Goal: Task Accomplishment & Management: Complete application form

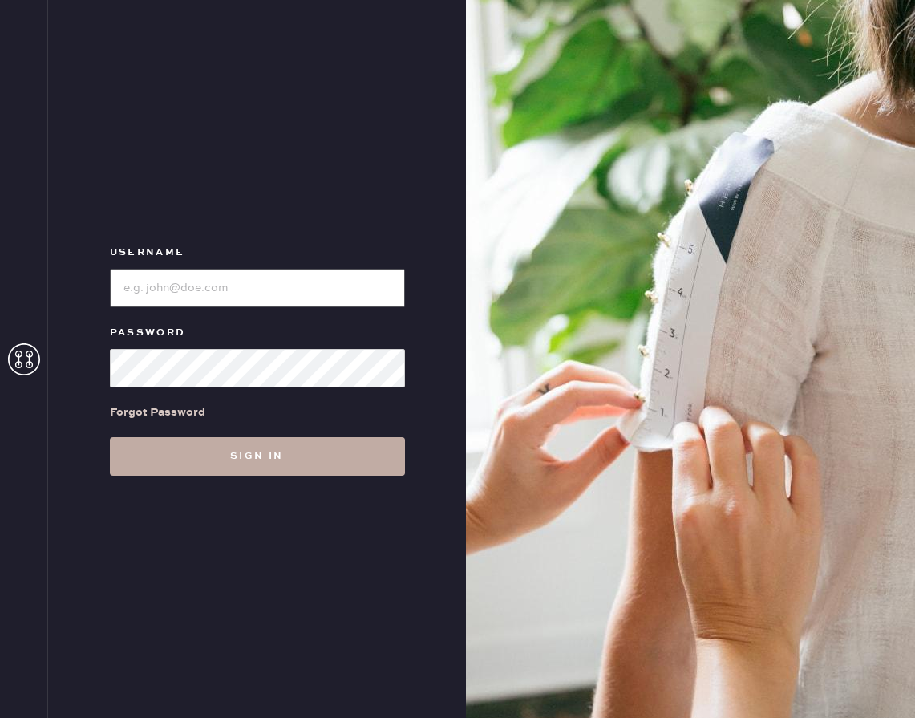
type input "reformationaventuramiami"
click at [225, 449] on button "Sign in" at bounding box center [257, 456] width 295 height 39
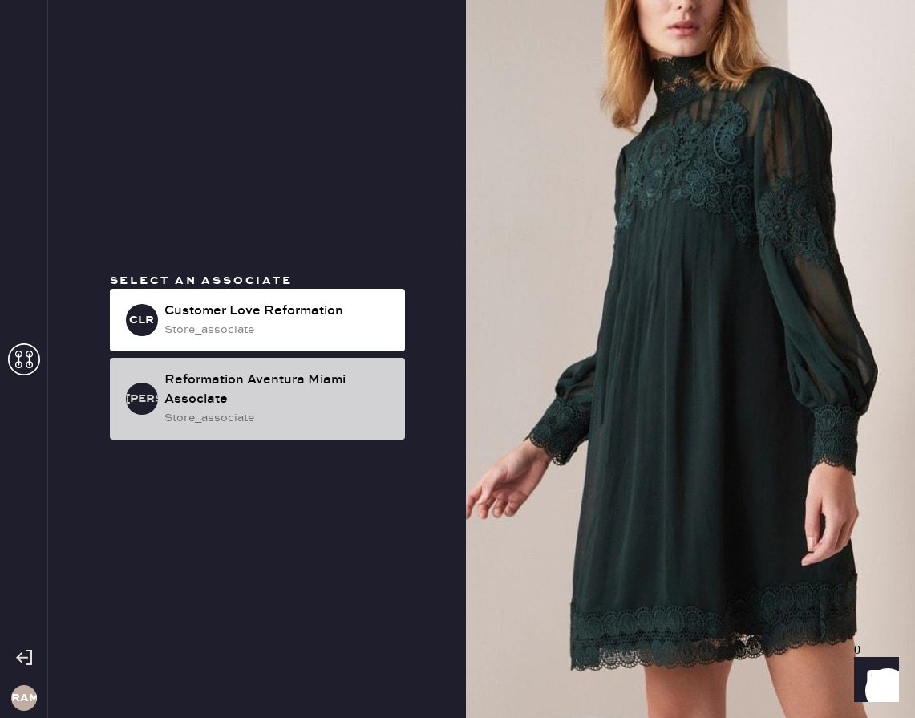
click at [184, 432] on div "RAMA Reformation Aventura Miami Associate store_associate" at bounding box center [257, 399] width 295 height 82
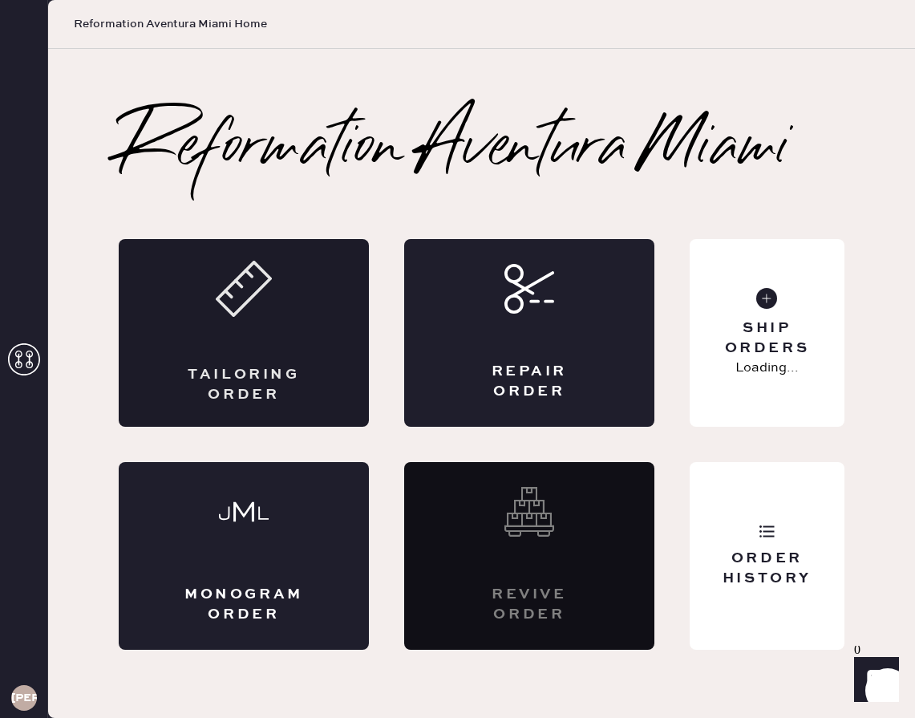
click at [196, 327] on div "Tailoring Order" at bounding box center [244, 333] width 250 height 188
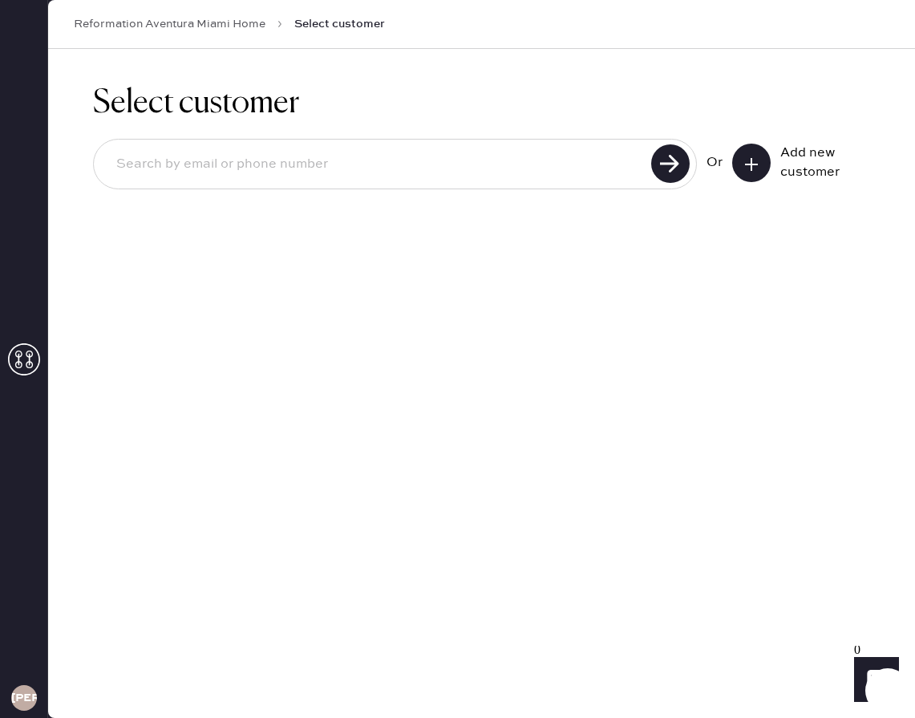
click at [749, 164] on icon at bounding box center [752, 164] width 16 height 16
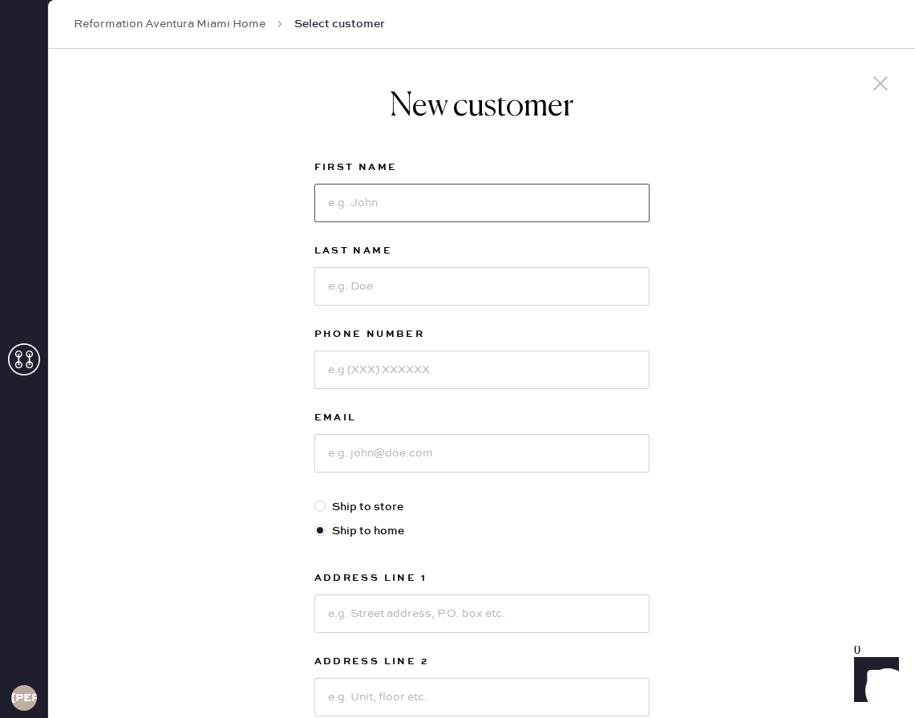
click at [534, 195] on input at bounding box center [481, 203] width 335 height 39
type input "[PERSON_NAME]"
click at [440, 282] on input at bounding box center [481, 286] width 335 height 39
type input "[PERSON_NAME]"
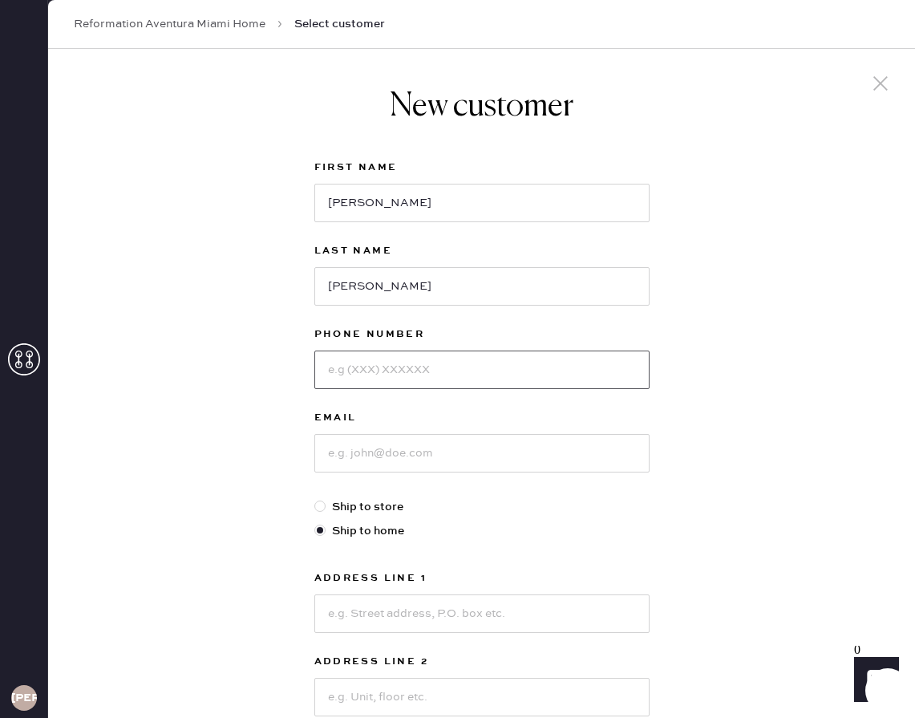
click at [403, 367] on input at bounding box center [481, 370] width 335 height 39
type input "9548268522"
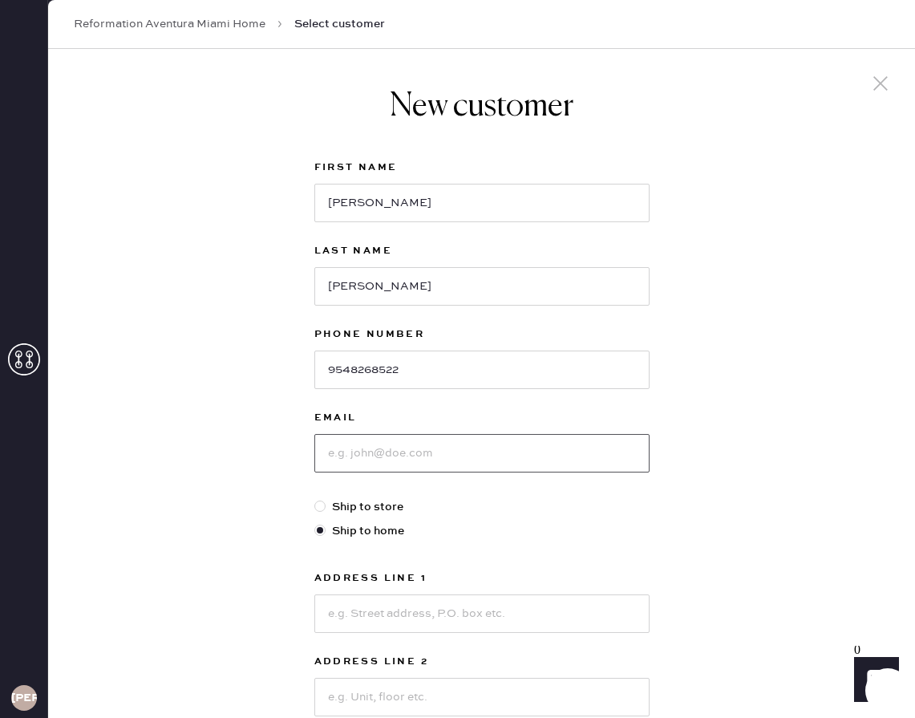
click at [398, 455] on input at bounding box center [481, 453] width 335 height 39
type input "[EMAIL_ADDRESS][DOMAIN_NAME]"
click at [412, 611] on input at bounding box center [481, 613] width 335 height 39
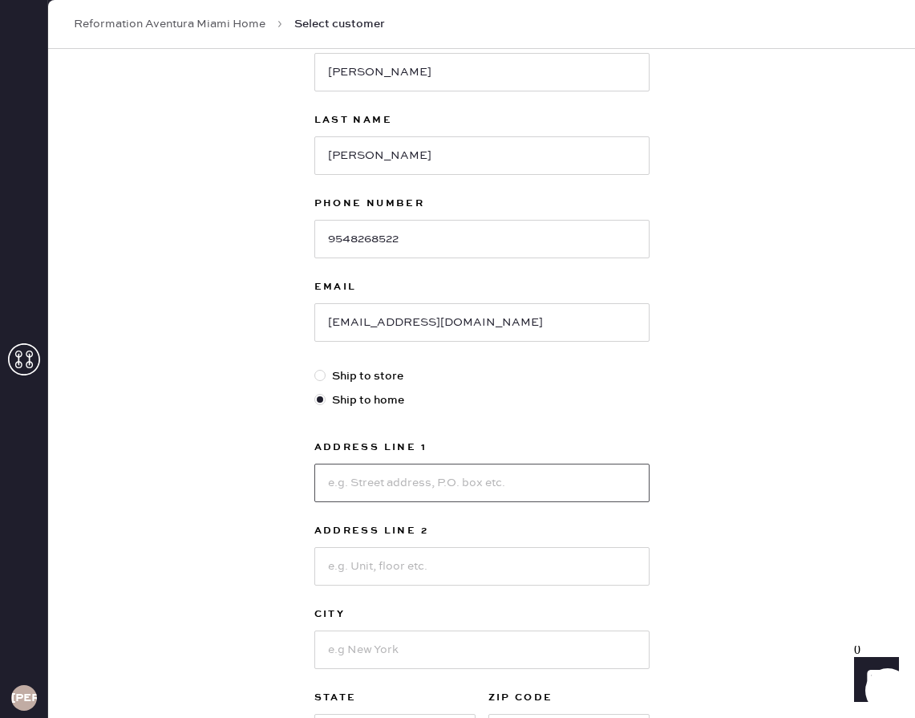
scroll to position [132, 0]
click at [605, 481] on input at bounding box center [481, 481] width 335 height 39
type input "14634 [PERSON_NAME]"
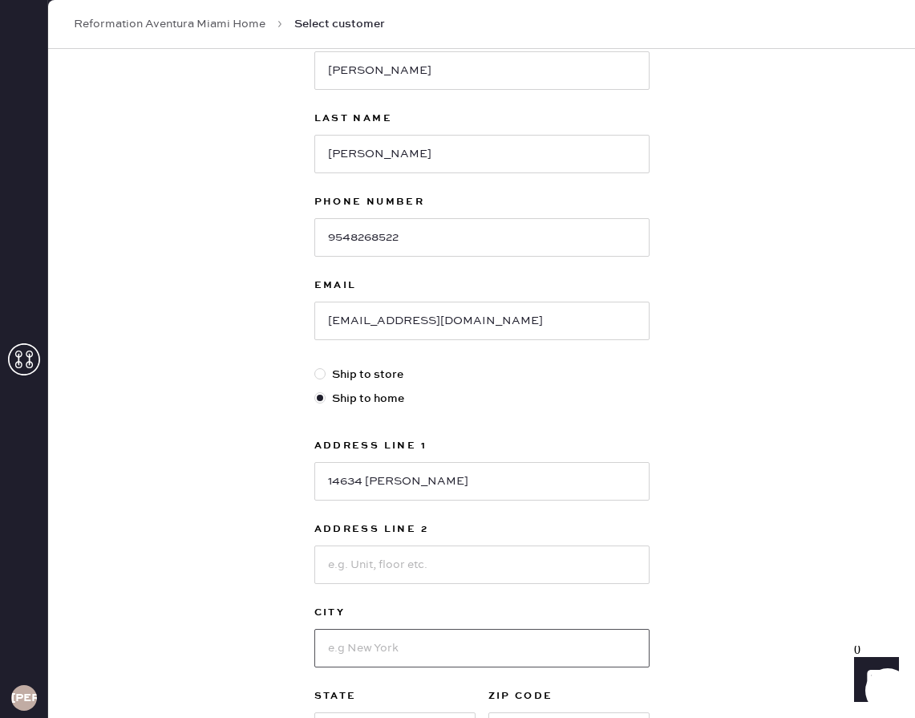
click at [368, 647] on input at bounding box center [481, 648] width 335 height 39
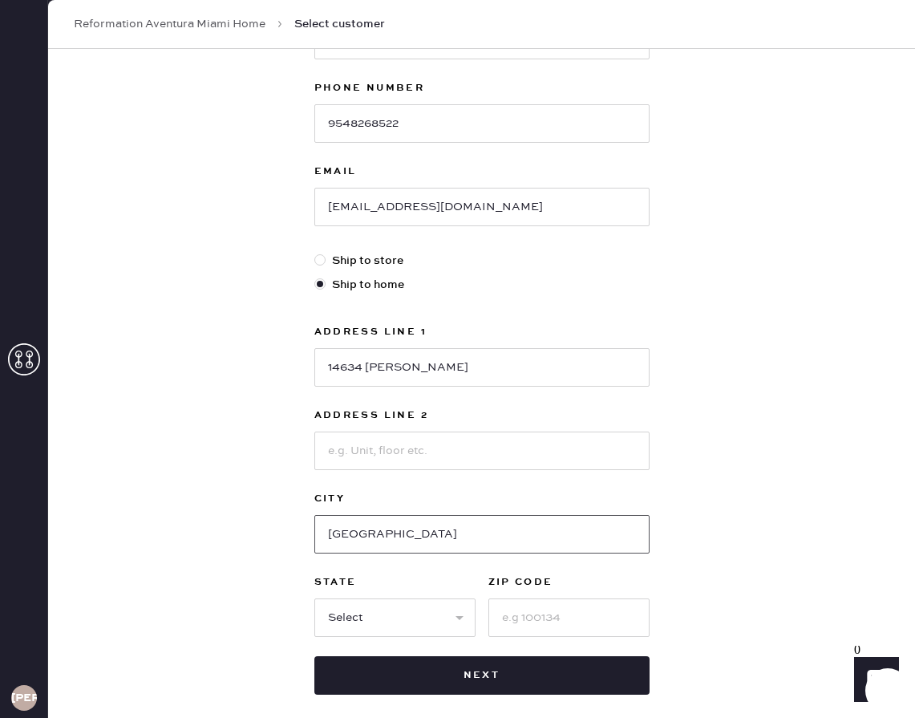
scroll to position [259, 0]
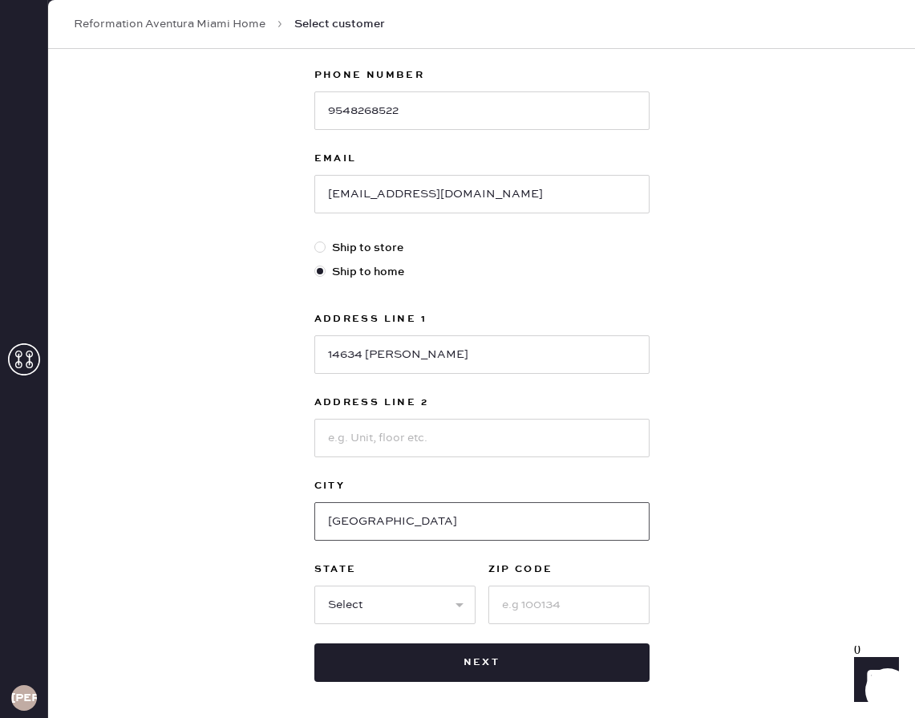
type input "[GEOGRAPHIC_DATA]"
click at [440, 598] on select "Select AK AL AR AZ CA CO CT [GEOGRAPHIC_DATA] DE FL [GEOGRAPHIC_DATA] HI [GEOGR…" at bounding box center [394, 605] width 161 height 39
click at [548, 604] on input at bounding box center [569, 605] width 161 height 39
type input "28078"
click at [416, 609] on select "Select AK AL AR AZ CA CO CT [GEOGRAPHIC_DATA] DE FL [GEOGRAPHIC_DATA] HI [GEOGR…" at bounding box center [394, 605] width 161 height 39
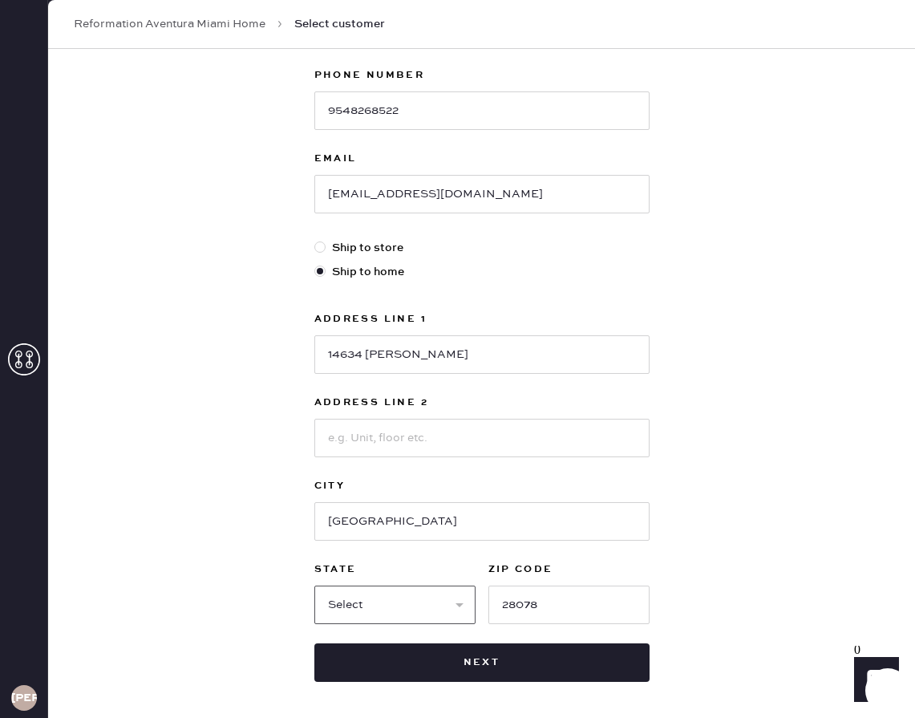
select select "NC"
click at [502, 521] on input "[GEOGRAPHIC_DATA]" at bounding box center [481, 521] width 335 height 39
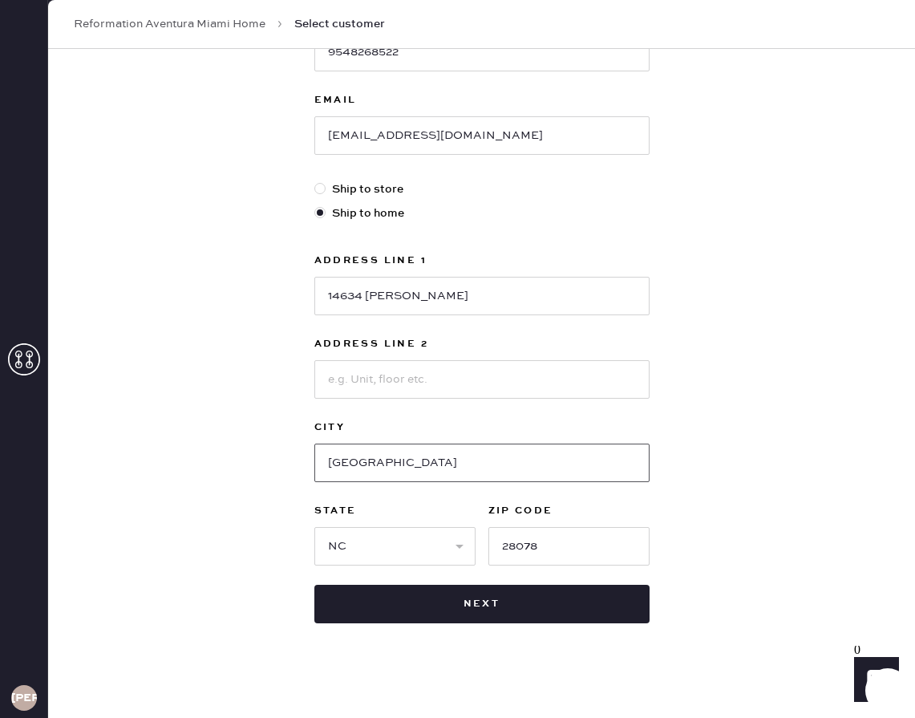
scroll to position [326, 0]
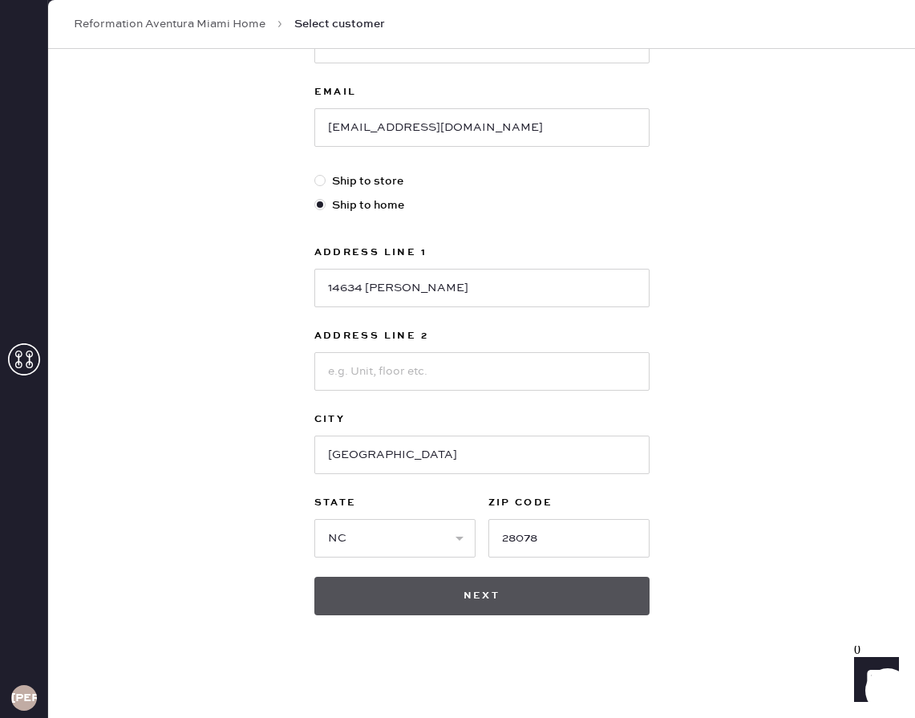
click at [500, 598] on button "Next" at bounding box center [481, 596] width 335 height 39
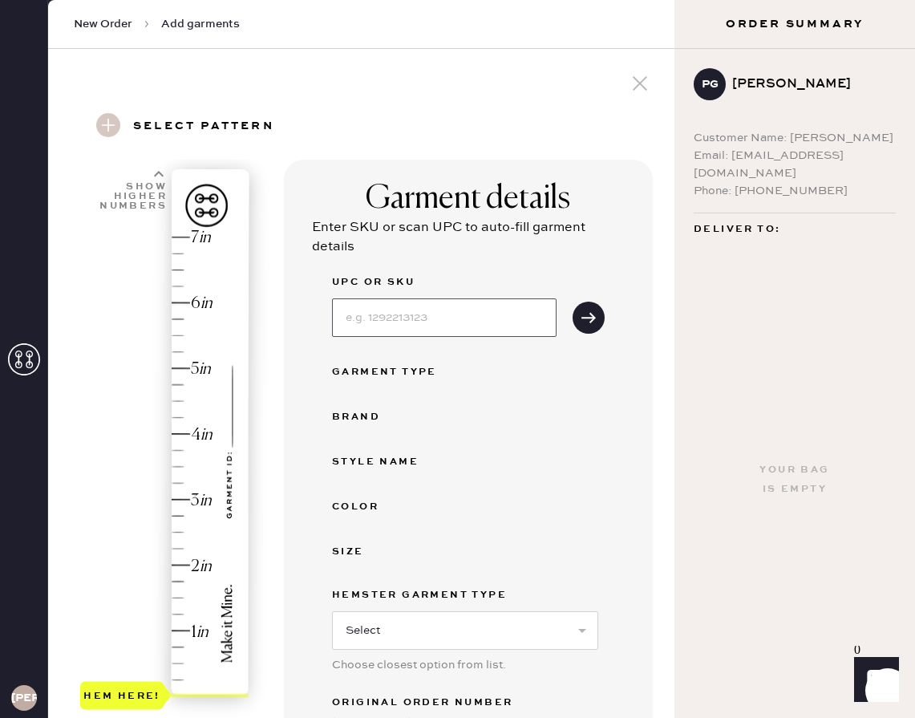
click at [400, 324] on input at bounding box center [444, 317] width 225 height 39
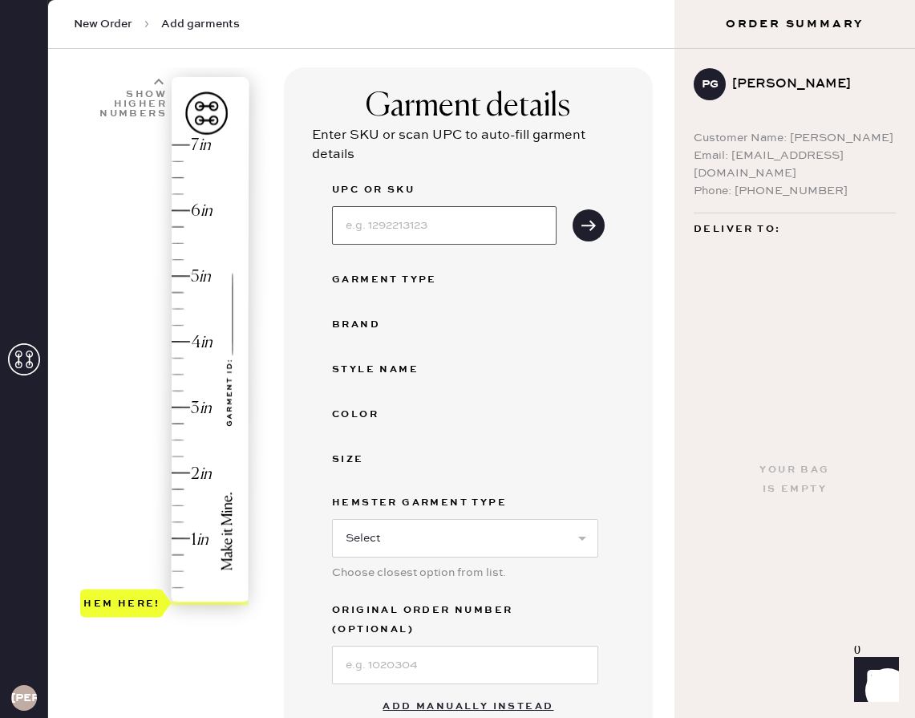
scroll to position [87, 0]
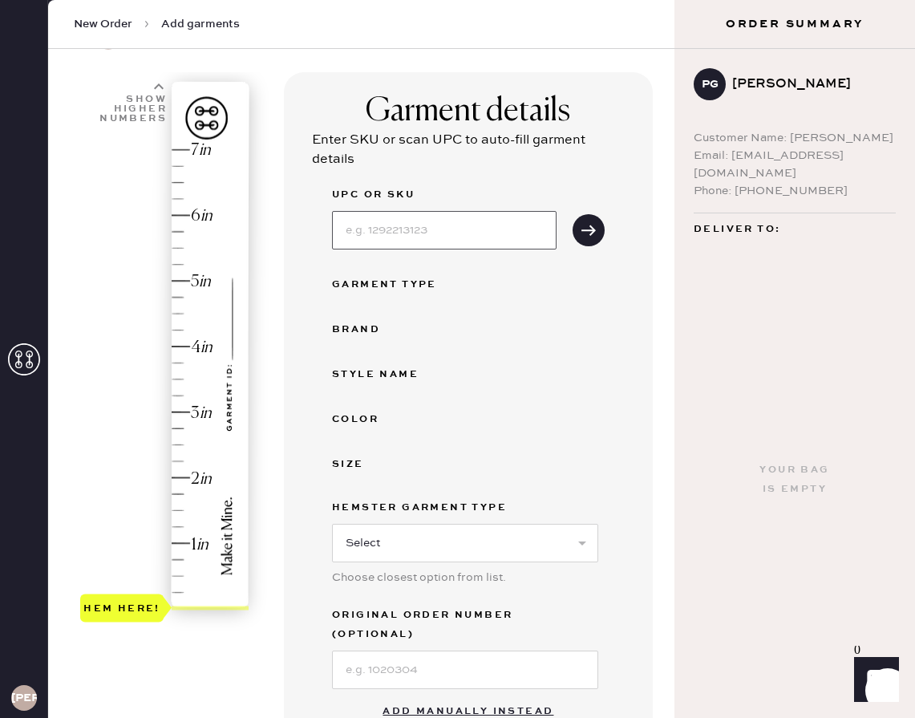
click at [365, 228] on input at bounding box center [444, 230] width 225 height 39
click at [594, 229] on use "submit" at bounding box center [589, 230] width 14 height 10
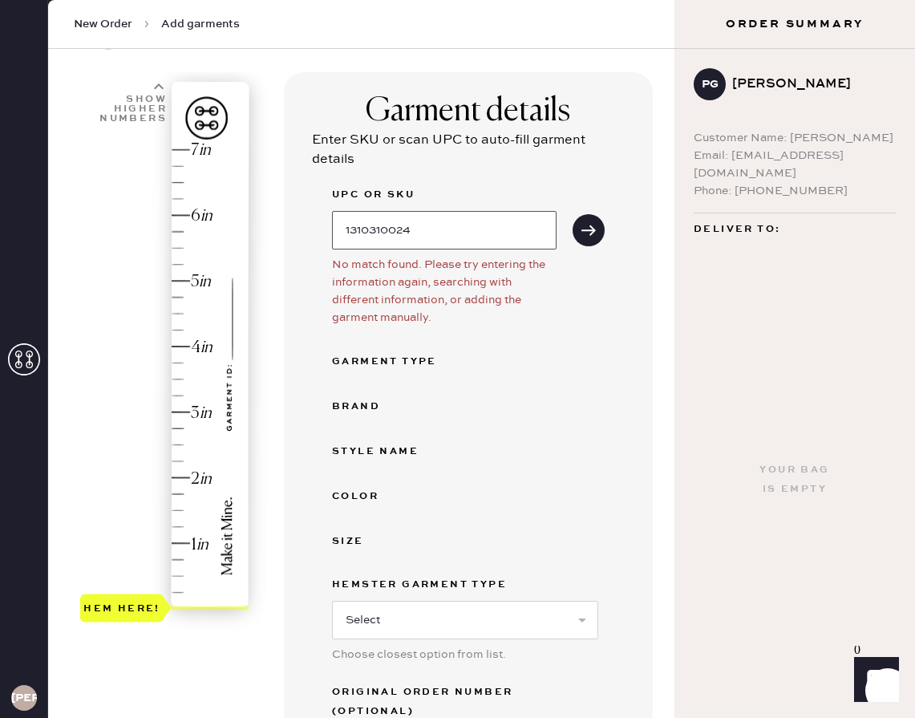
click at [382, 228] on input "1310310024" at bounding box center [444, 230] width 225 height 39
click at [389, 228] on input "1310310024" at bounding box center [444, 230] width 225 height 39
type input "1310310L024"
click at [578, 231] on button "submit" at bounding box center [589, 230] width 32 height 32
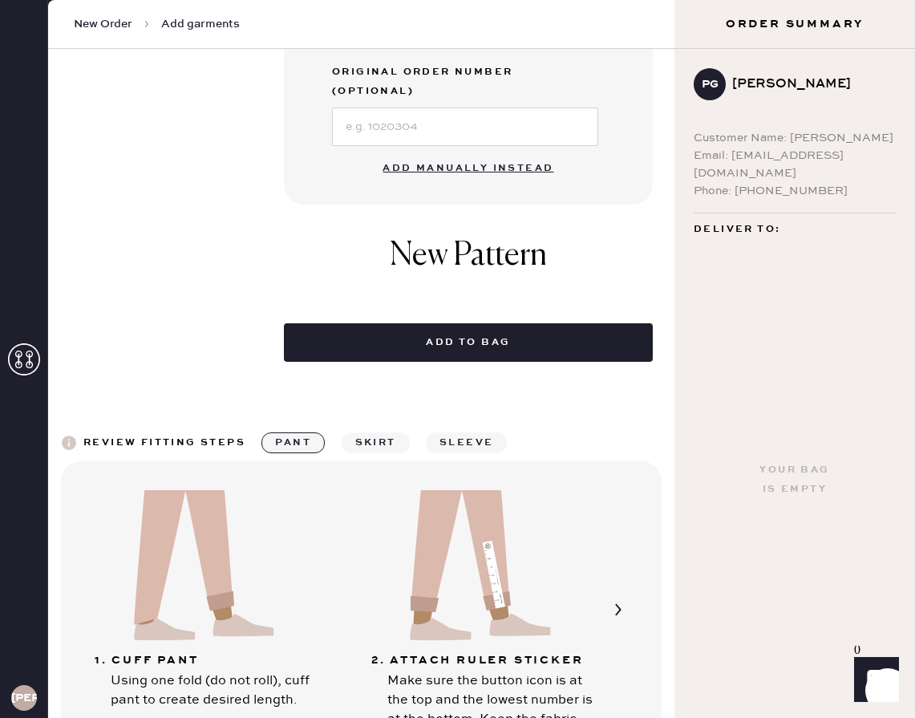
scroll to position [643, 0]
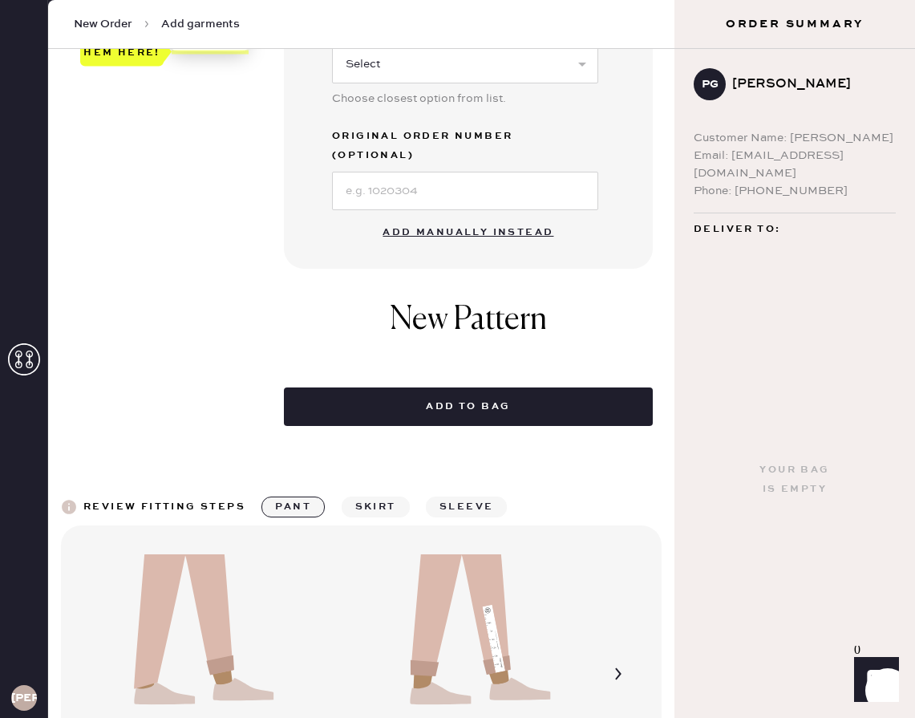
click at [456, 217] on button "Add manually instead" at bounding box center [468, 233] width 190 height 32
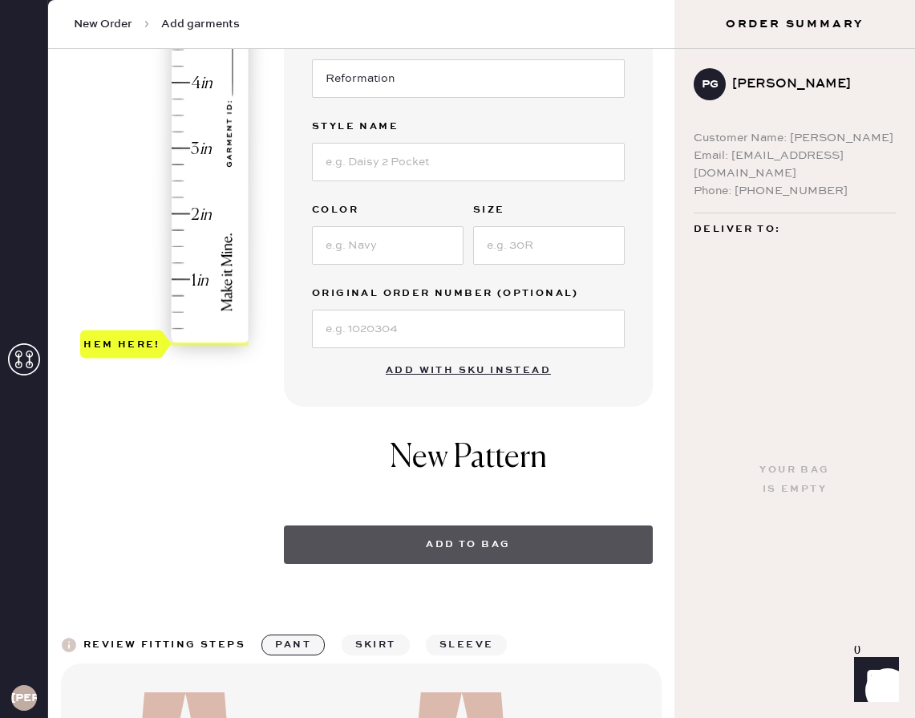
scroll to position [0, 0]
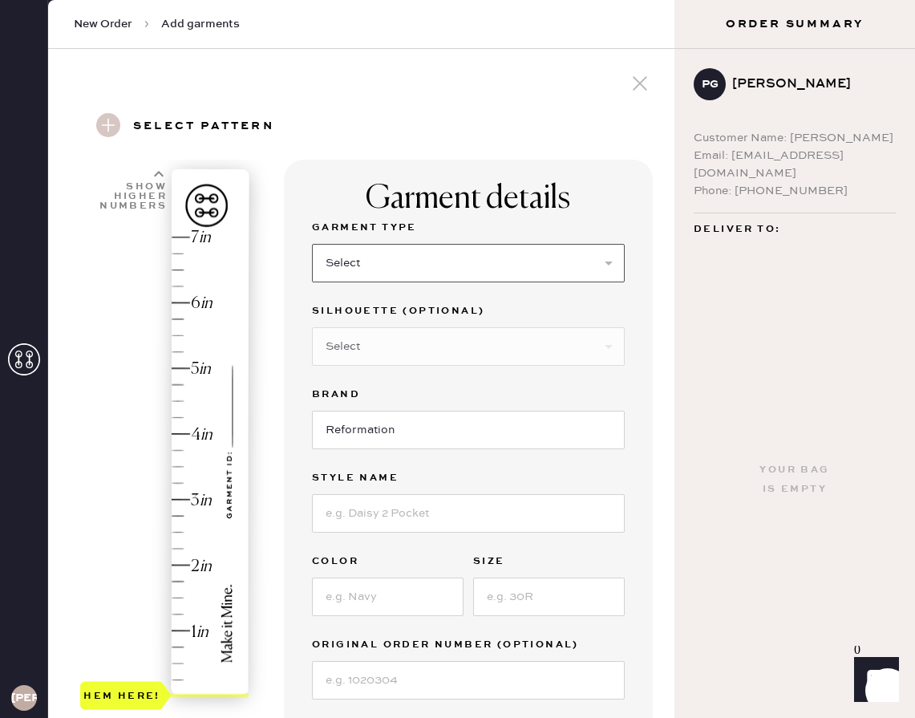
click at [460, 275] on select "Select Basic Skirt Jeans Leggings Pants Shorts Basic Sleeved Dress Basic Sleeve…" at bounding box center [468, 263] width 313 height 39
select select "2"
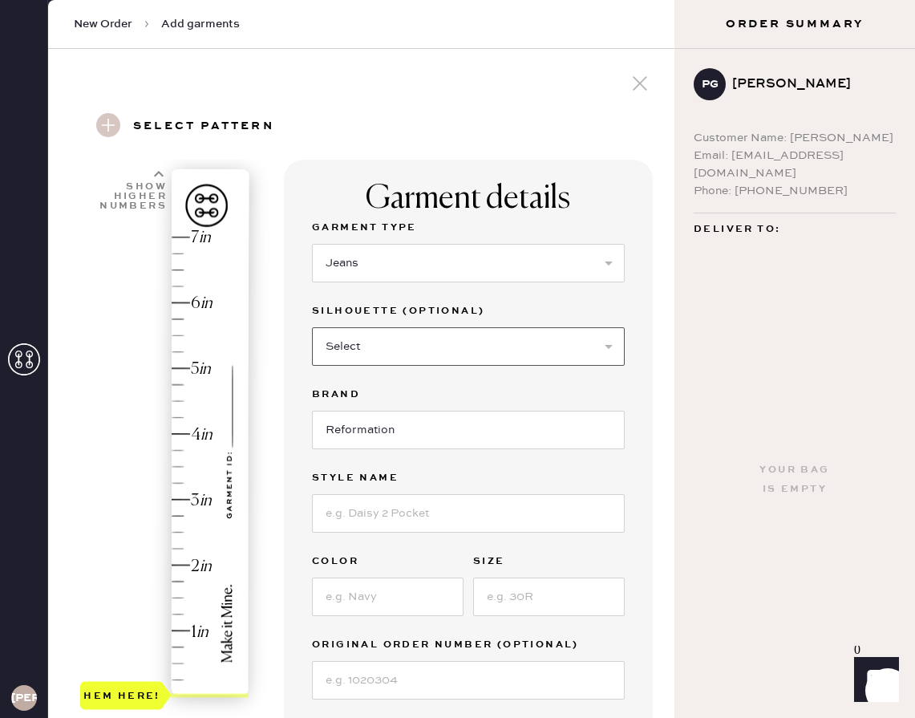
click at [432, 348] on select "Select Shorts Cropped Flare Boot Cut Straight Skinny Other" at bounding box center [468, 346] width 313 height 39
select select "other"
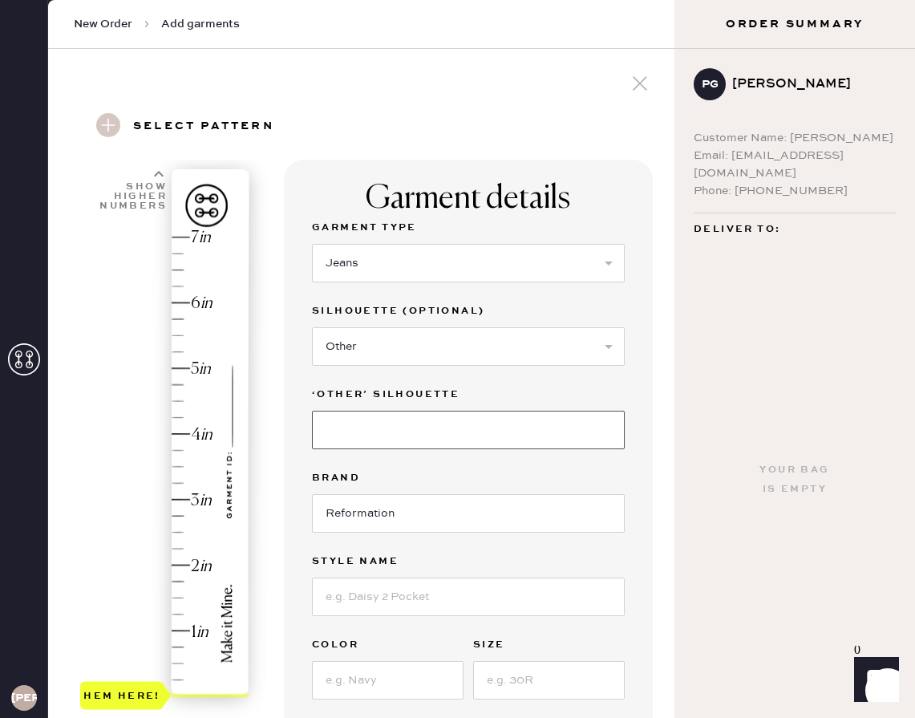
click at [406, 430] on input at bounding box center [468, 430] width 313 height 39
type input "wide leg"
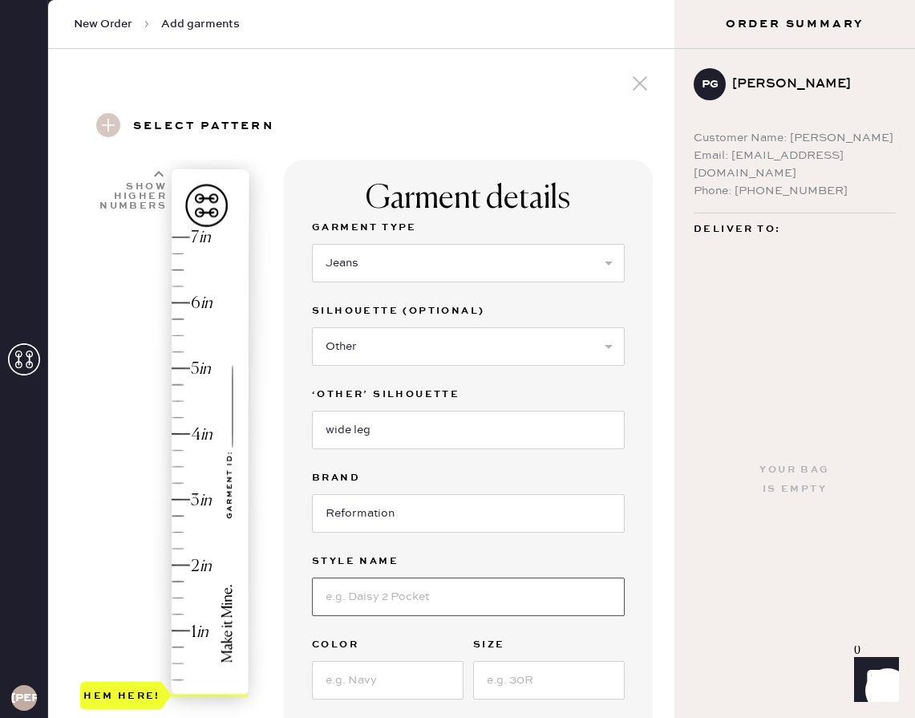
click at [391, 613] on input at bounding box center [468, 597] width 313 height 39
type input "[PERSON_NAME] high rise"
click at [359, 671] on input at bounding box center [388, 680] width 152 height 39
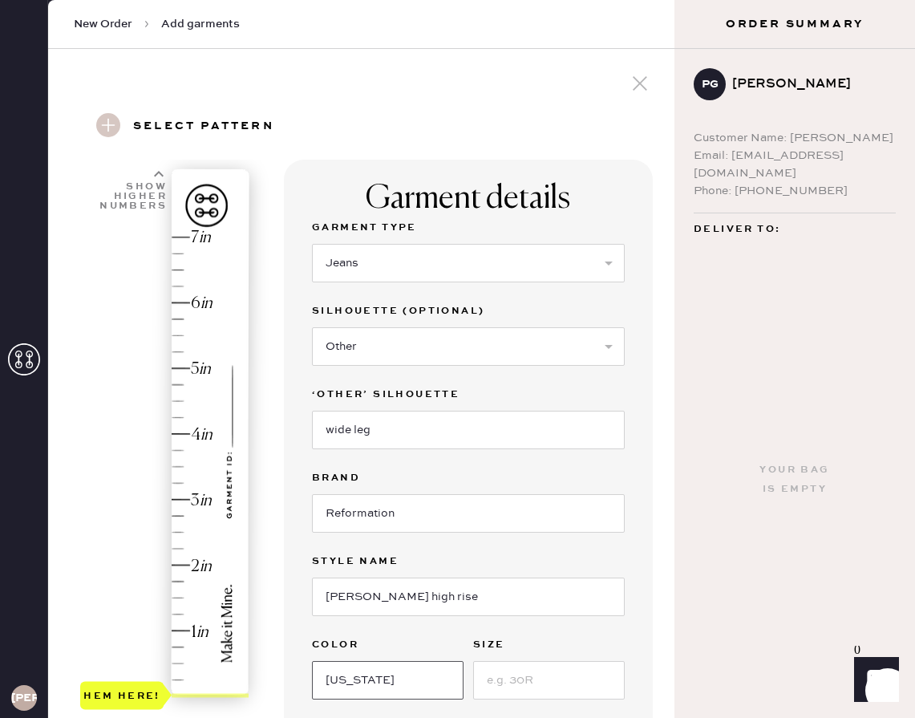
type input "[US_STATE]"
click at [522, 683] on input at bounding box center [549, 680] width 152 height 39
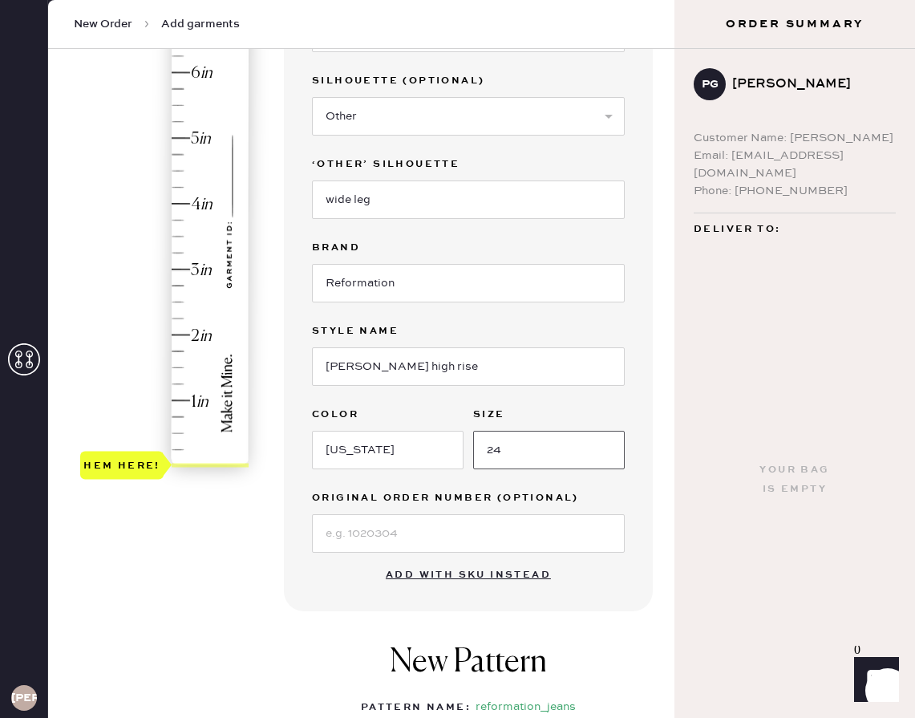
scroll to position [258, 0]
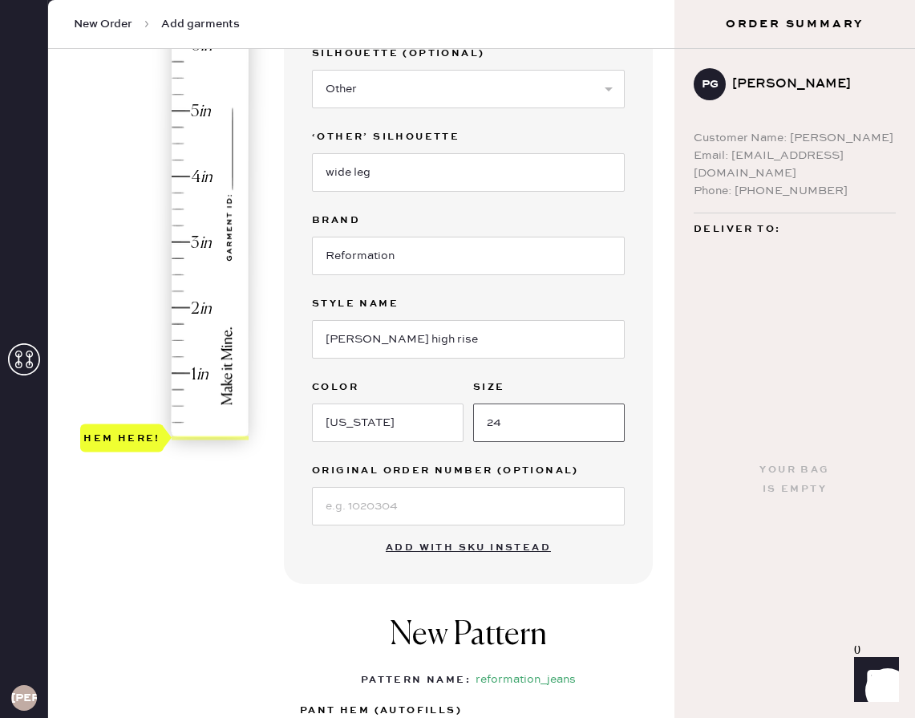
type input "24"
click at [486, 509] on input at bounding box center [468, 506] width 313 height 39
paste input "S29082815"
type input "S29082815"
type input "3"
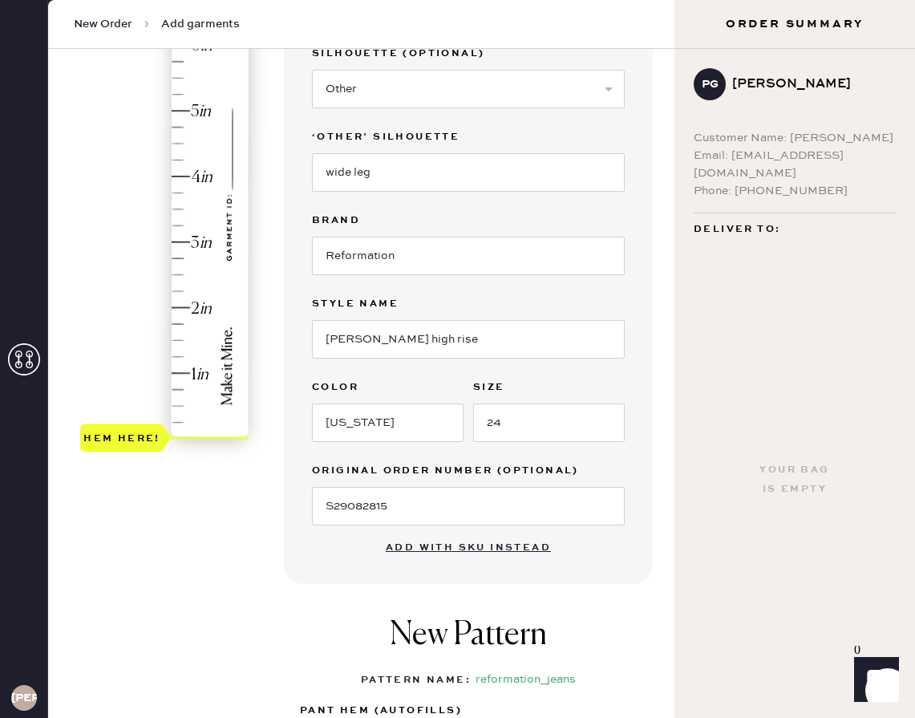
click at [176, 244] on div "Hem here!" at bounding box center [165, 209] width 171 height 473
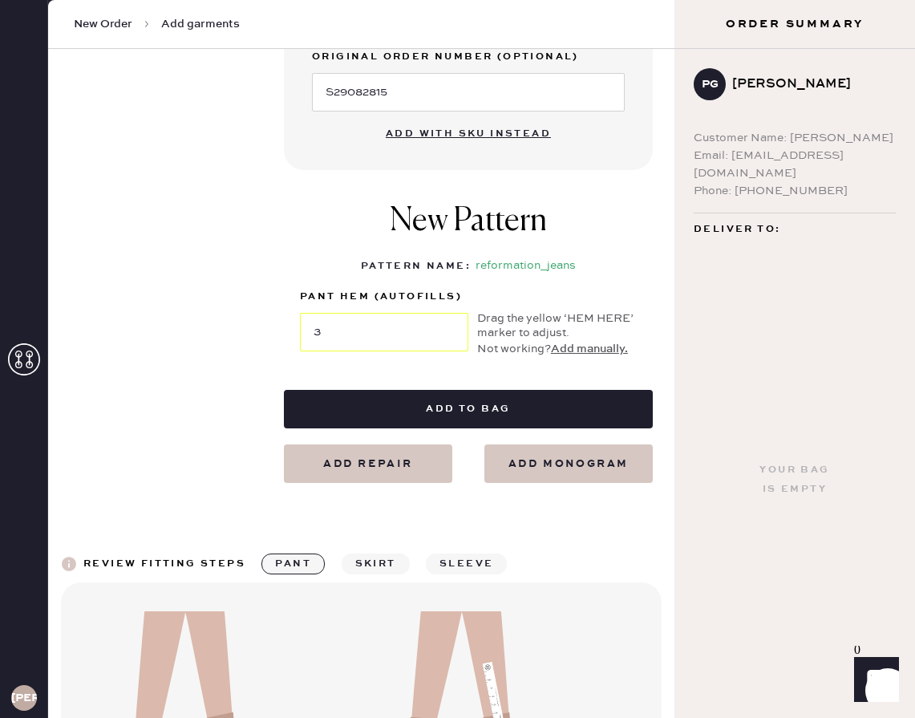
scroll to position [705, 0]
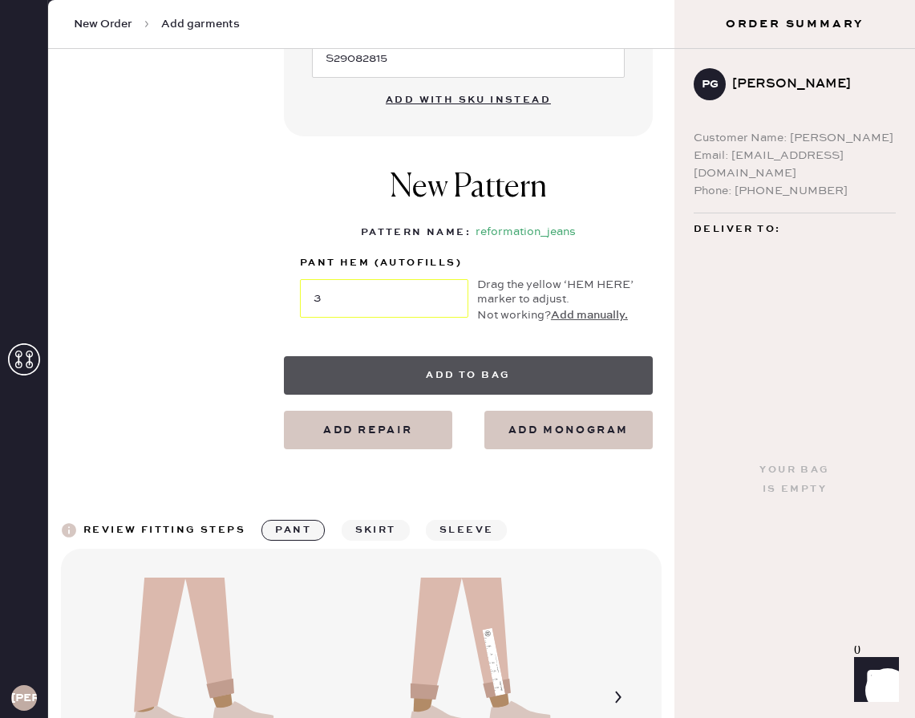
click at [546, 371] on button "Add to bag" at bounding box center [468, 375] width 369 height 39
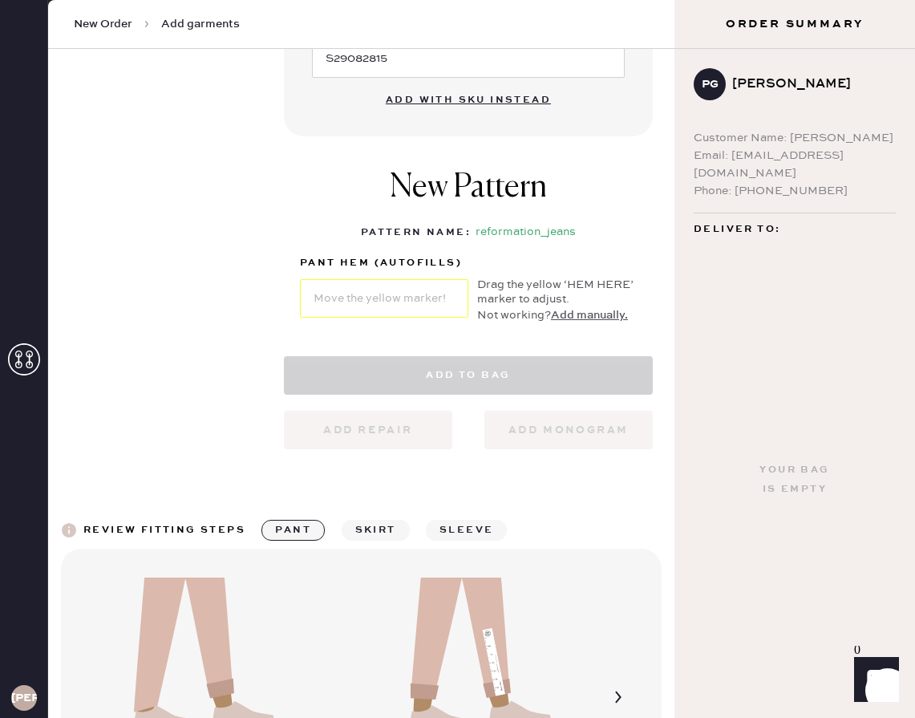
select select "2"
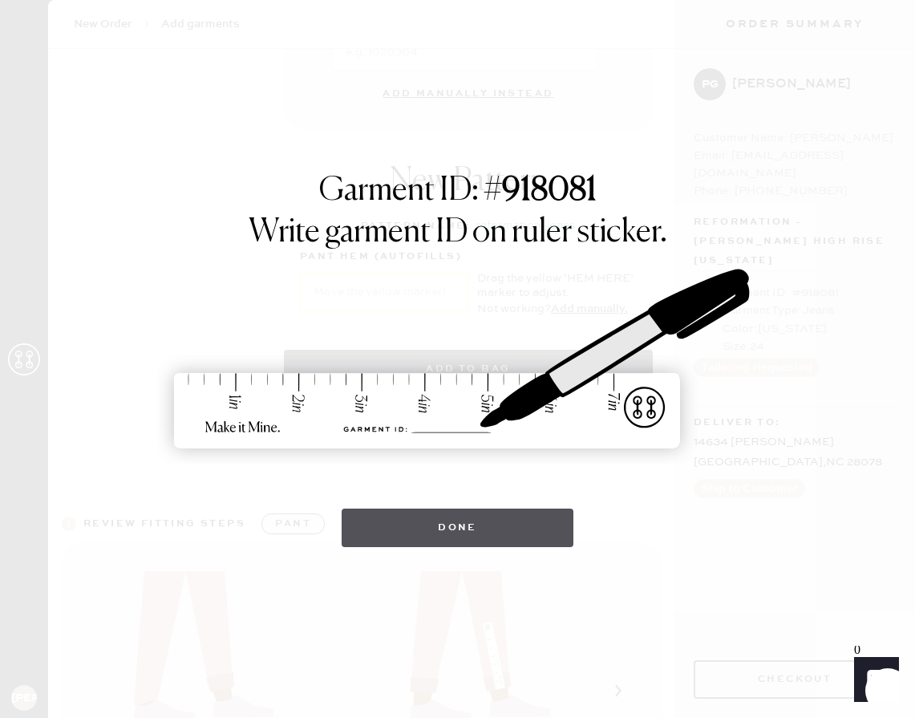
click at [489, 524] on button "Done" at bounding box center [458, 528] width 232 height 39
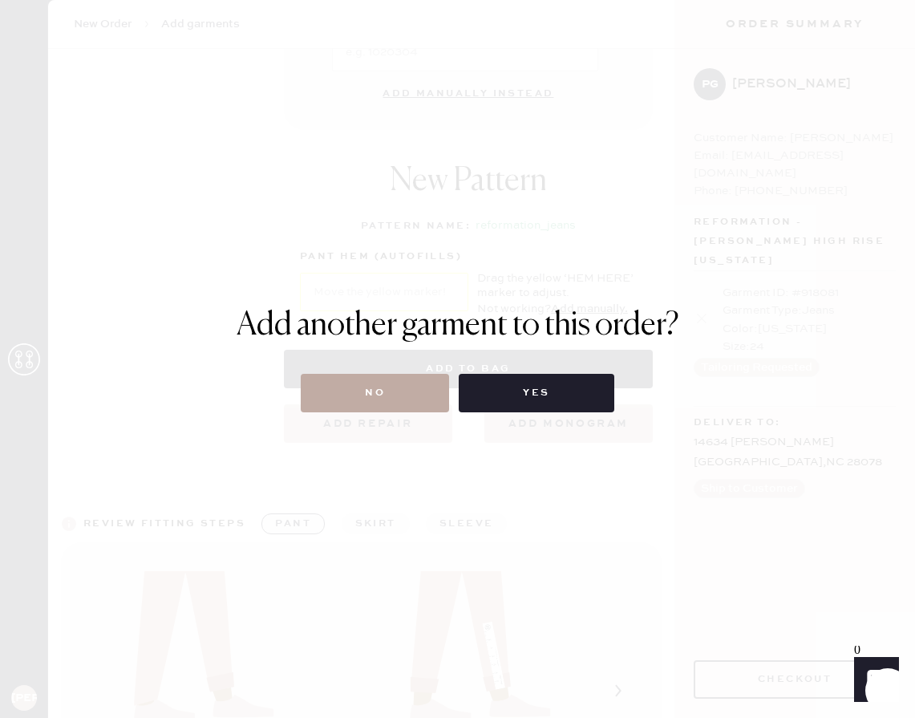
click at [373, 400] on button "No" at bounding box center [375, 393] width 148 height 39
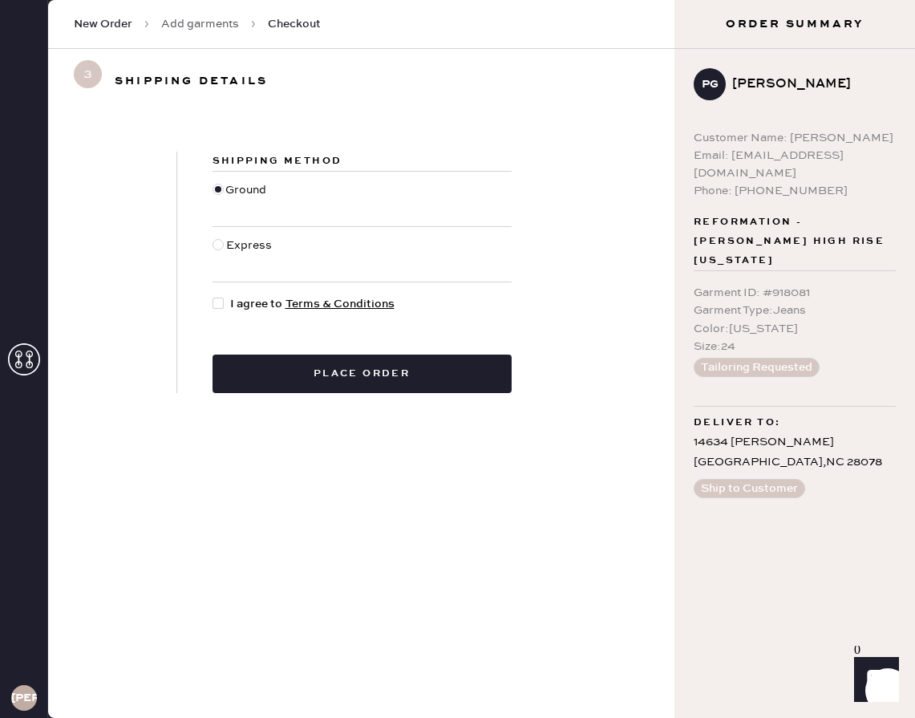
click at [219, 307] on div at bounding box center [218, 303] width 11 height 11
click at [213, 296] on input "I agree to Terms & Conditions" at bounding box center [213, 295] width 1 height 1
checkbox input "true"
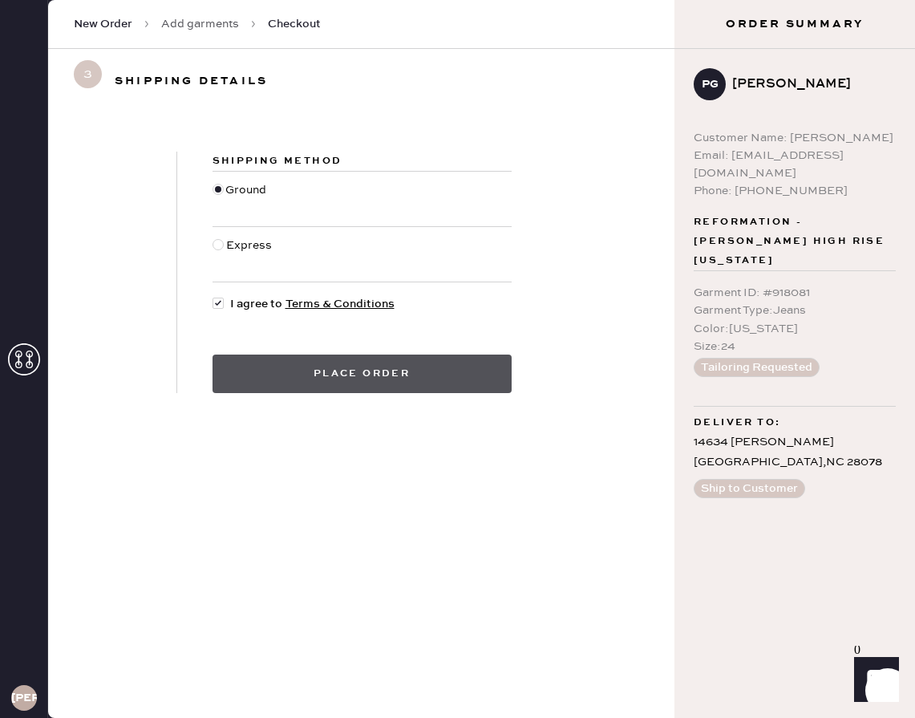
click at [331, 375] on button "Place order" at bounding box center [362, 374] width 299 height 39
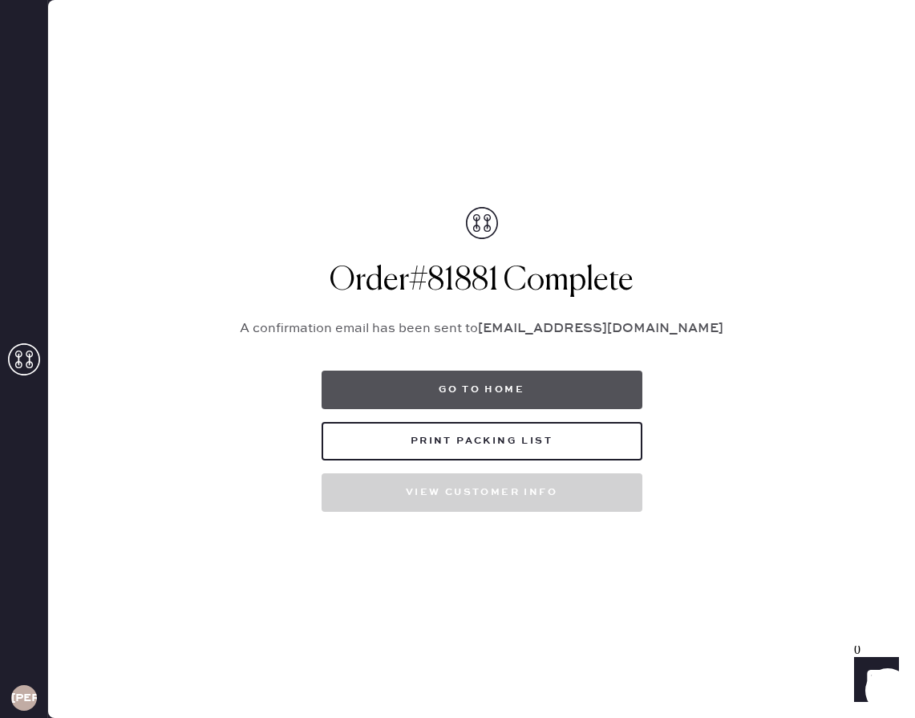
click at [460, 397] on button "Go to home" at bounding box center [482, 390] width 321 height 39
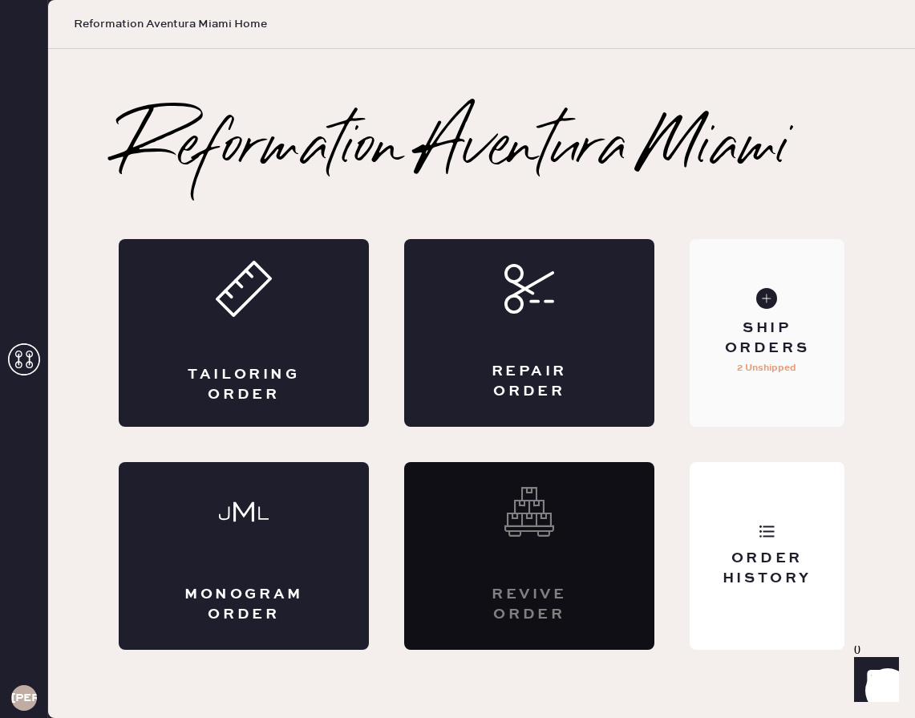
click at [771, 318] on div "Ship Orders" at bounding box center [767, 338] width 129 height 40
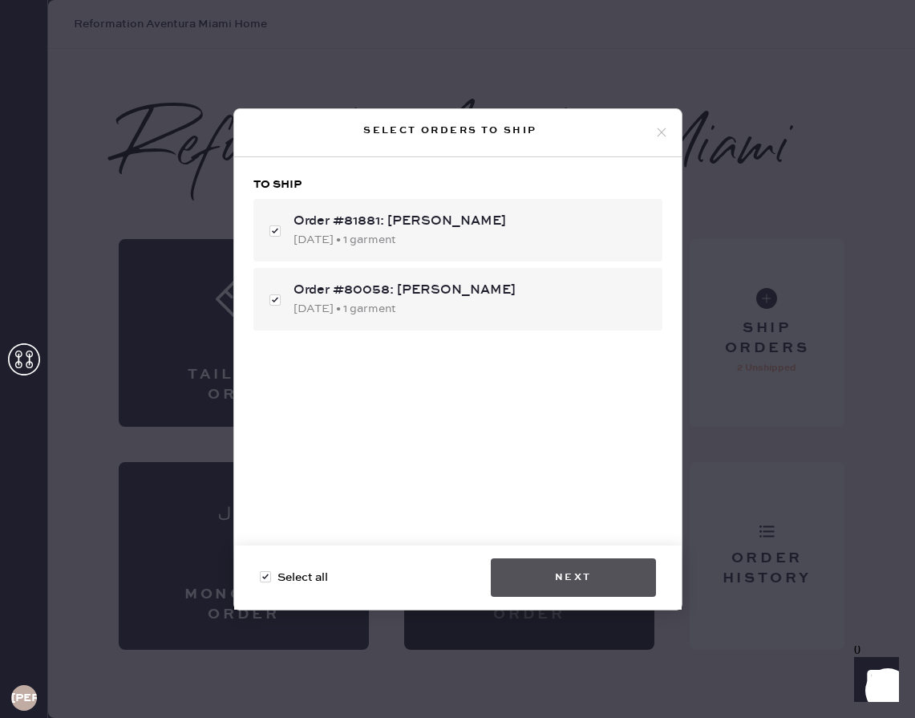
click at [557, 562] on button "Next" at bounding box center [573, 577] width 165 height 39
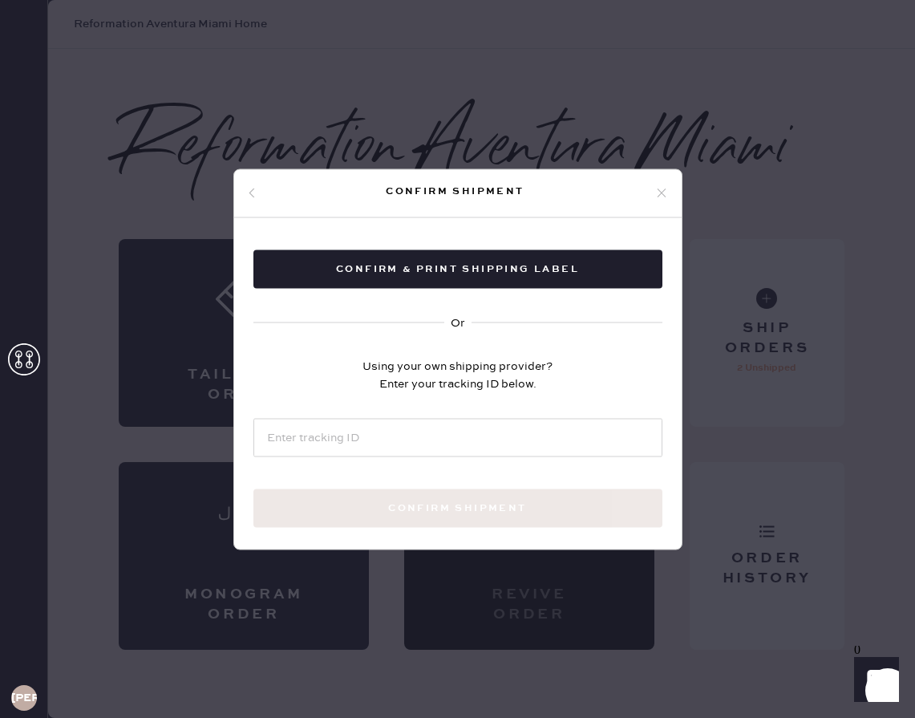
click at [663, 192] on icon at bounding box center [662, 193] width 14 height 14
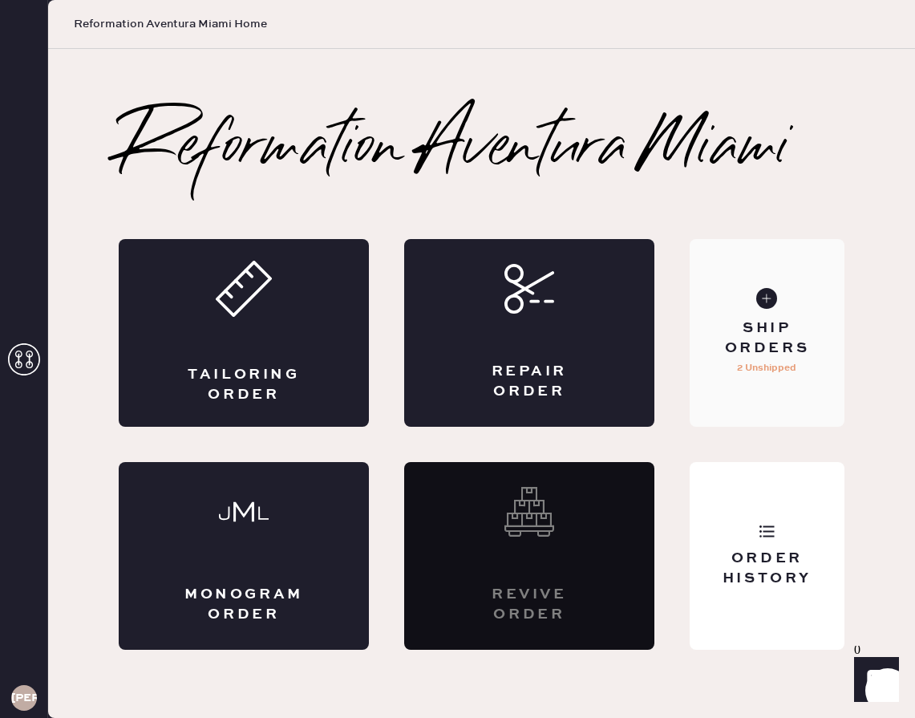
click at [789, 368] on p "2 Unshipped" at bounding box center [766, 368] width 59 height 19
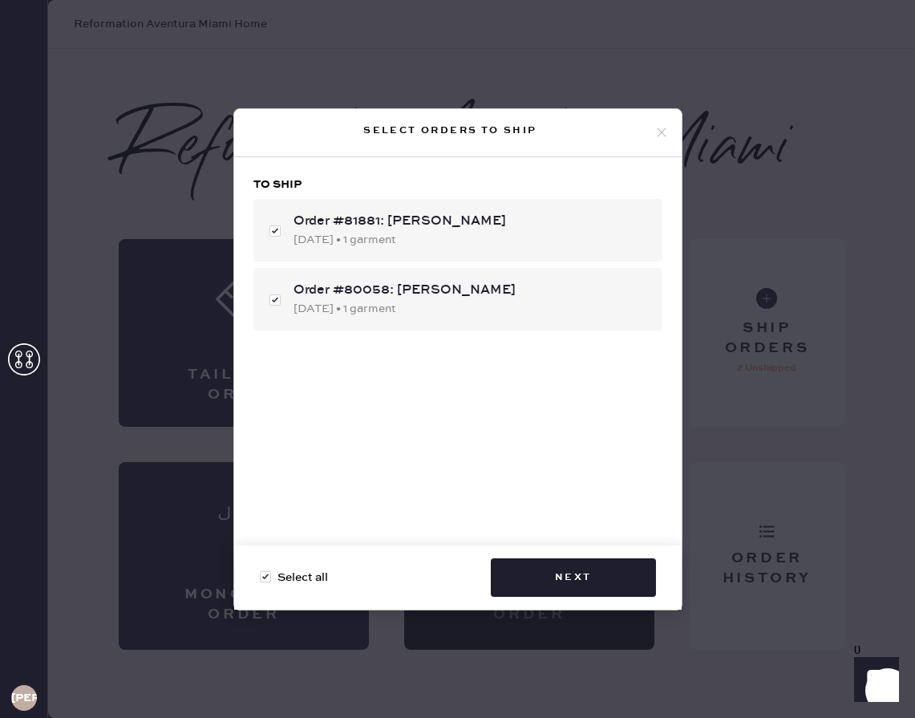
click at [834, 228] on div "Select orders to ship To ship Order #81881: [PERSON_NAME] [DATE] • 1 garment Or…" at bounding box center [457, 359] width 915 height 718
